Goal: Information Seeking & Learning: Check status

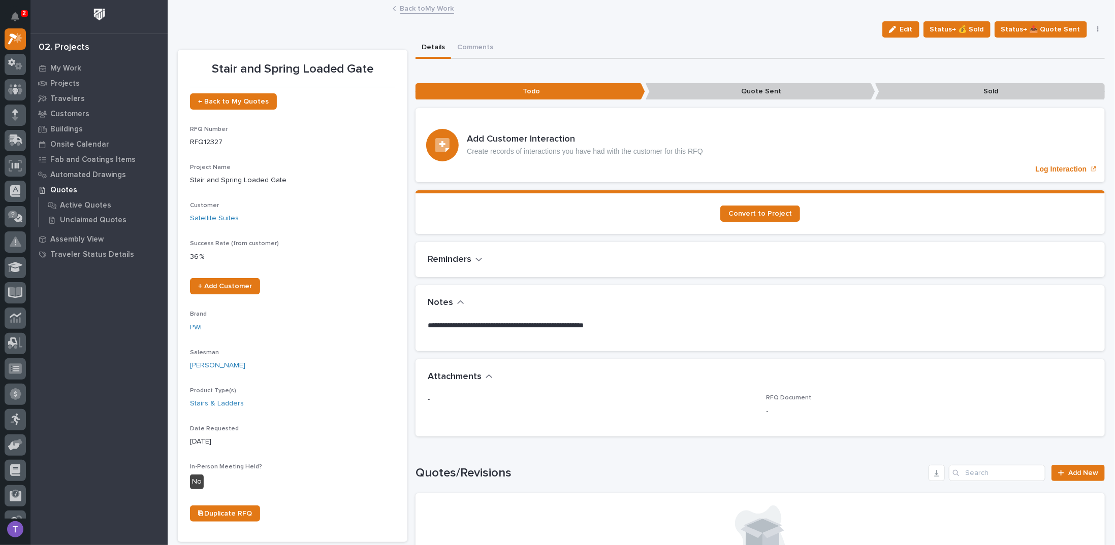
click at [407, 8] on link "Back to My Work" at bounding box center [427, 8] width 54 height 12
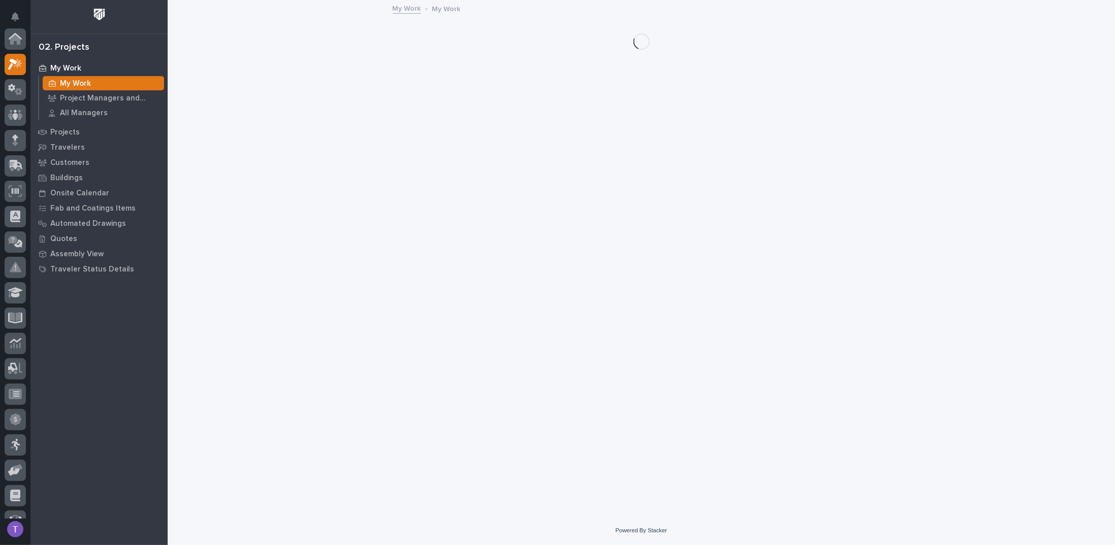
scroll to position [25, 0]
